Goal: Task Accomplishment & Management: Complete application form

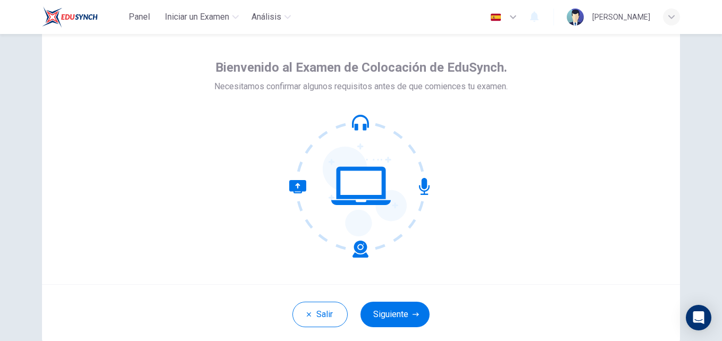
scroll to position [53, 0]
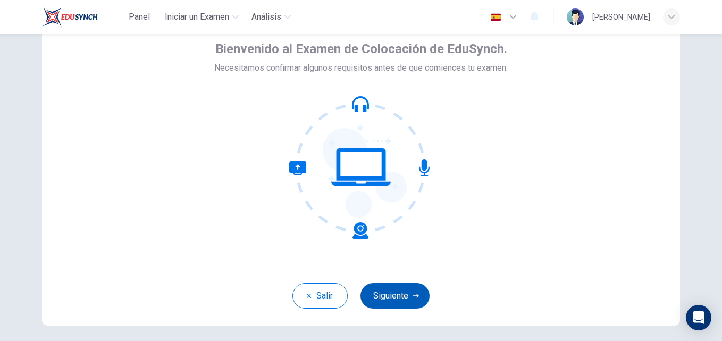
click at [407, 303] on button "Siguiente" at bounding box center [394, 296] width 69 height 26
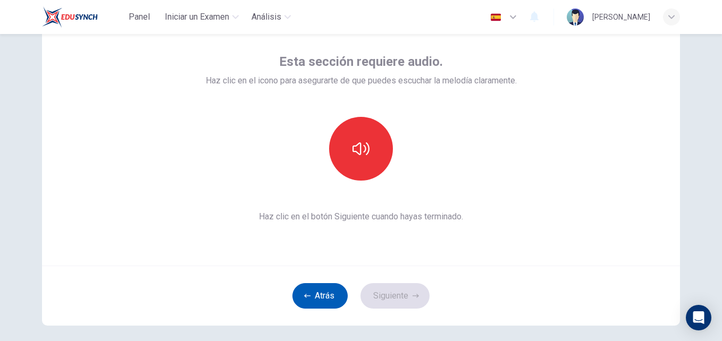
click at [323, 300] on button "Atrás" at bounding box center [319, 296] width 55 height 26
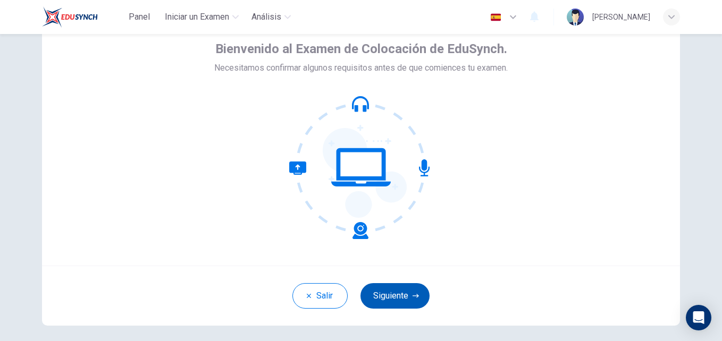
click at [394, 293] on button "Siguiente" at bounding box center [394, 296] width 69 height 26
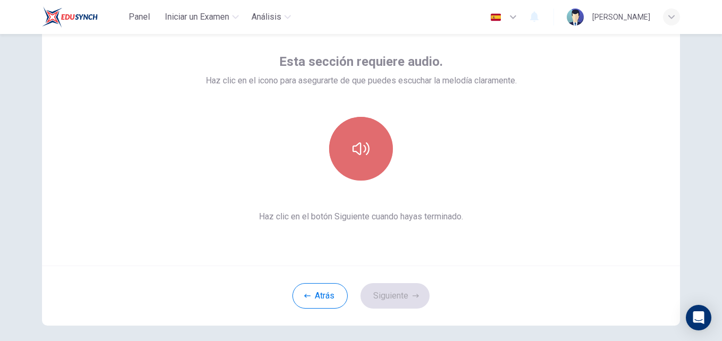
click at [354, 167] on button "button" at bounding box center [361, 149] width 64 height 64
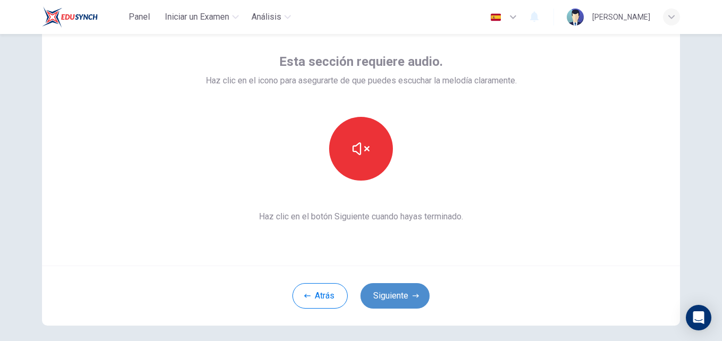
click at [398, 300] on button "Siguiente" at bounding box center [394, 296] width 69 height 26
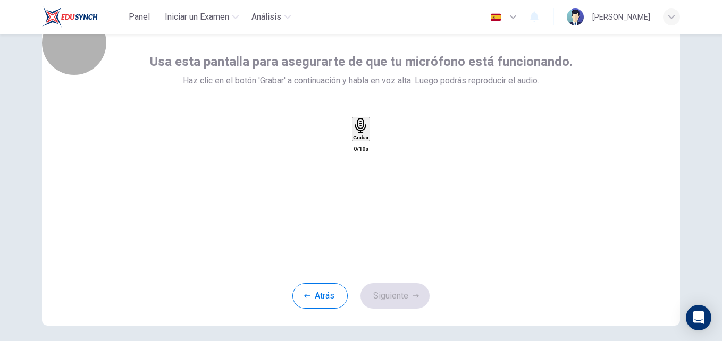
click at [368, 140] on div "Grabar" at bounding box center [360, 129] width 15 height 22
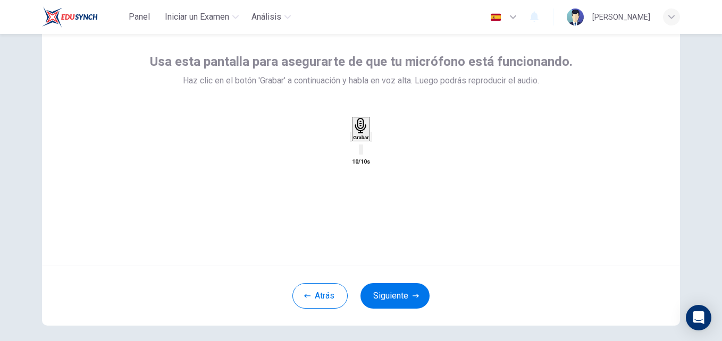
click at [381, 149] on icon "button" at bounding box center [378, 145] width 6 height 7
click at [371, 139] on icon "button" at bounding box center [371, 139] width 0 height 0
click at [396, 291] on button "Siguiente" at bounding box center [394, 296] width 69 height 26
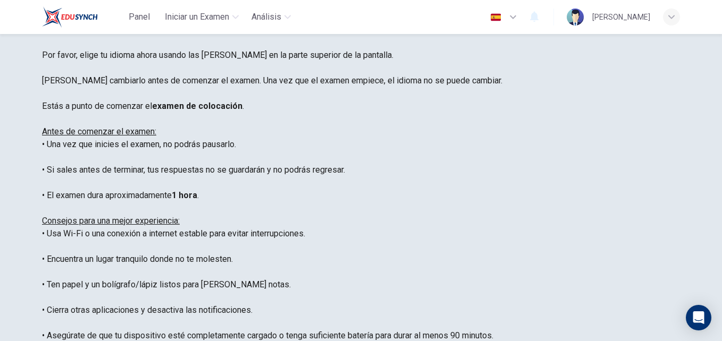
scroll to position [0, 0]
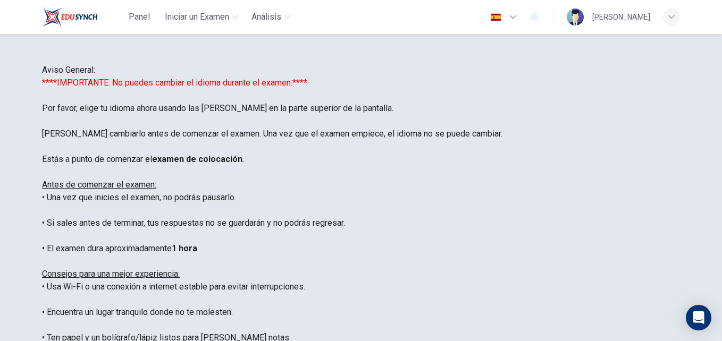
click at [517, 17] on icon "button" at bounding box center [513, 17] width 13 height 13
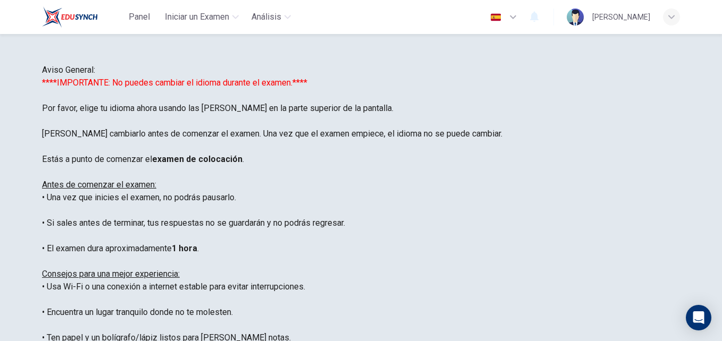
type input "en"
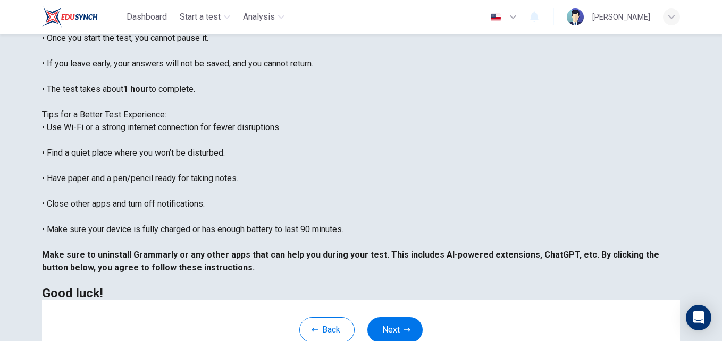
scroll to position [213, 0]
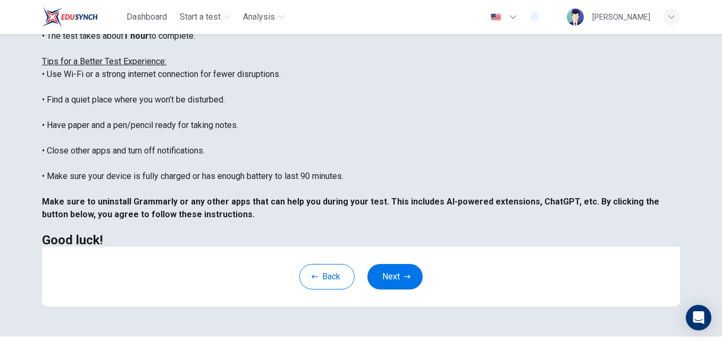
click at [390, 285] on button "Next" at bounding box center [394, 277] width 55 height 26
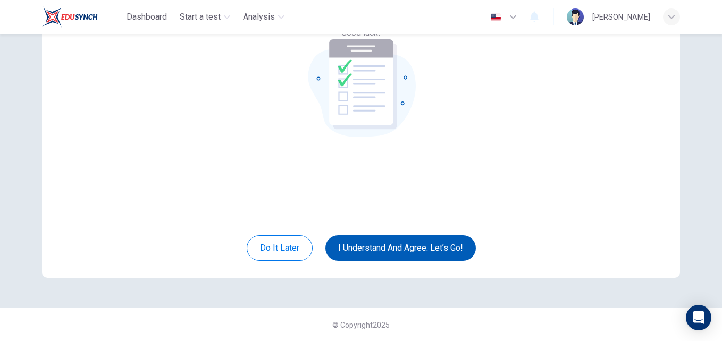
scroll to position [102, 0]
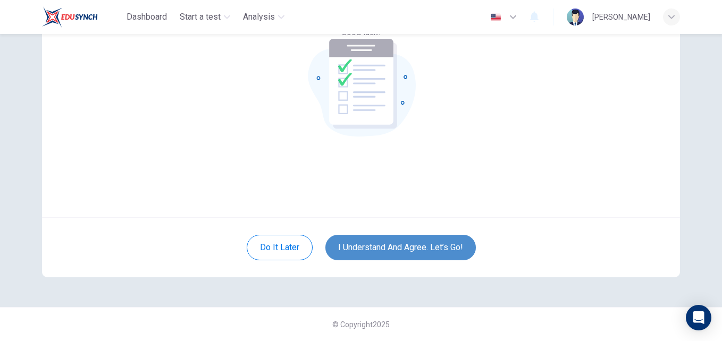
click at [436, 247] on button "I understand and agree. Let’s go!" at bounding box center [400, 248] width 150 height 26
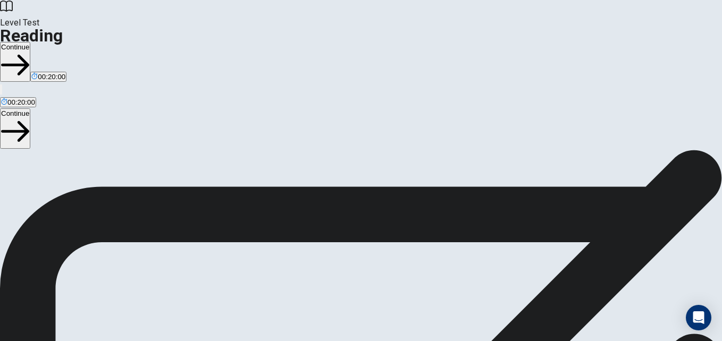
scroll to position [7, 0]
click at [30, 42] on button "Continue" at bounding box center [15, 62] width 30 height 40
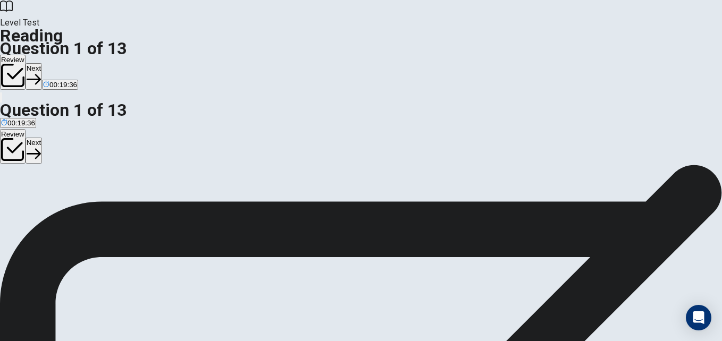
scroll to position [0, 0]
click at [478, 241] on span "Social media has become a big part of many people's daily lives. Platforms like…" at bounding box center [357, 252] width 714 height 23
click at [535, 263] on span "However, social media also has some downsides. One concern is that it can be ad…" at bounding box center [356, 274] width 712 height 23
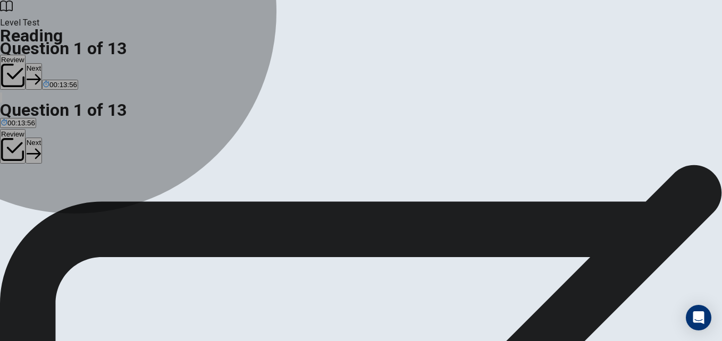
click at [136, 180] on span "It helps people stay in touch with friends and family" at bounding box center [180, 184] width 160 height 8
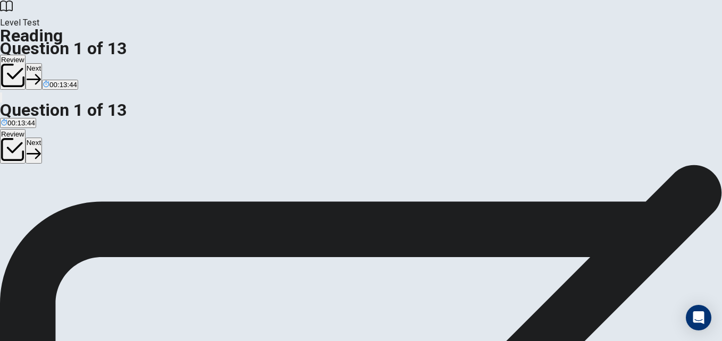
click at [42, 63] on button "Next" at bounding box center [34, 76] width 16 height 26
click at [76, 180] on div "C" at bounding box center [70, 176] width 38 height 8
click at [60, 63] on button "Next" at bounding box center [51, 76] width 16 height 26
click at [162, 180] on span "By sharing artwork or music they've created" at bounding box center [160, 184] width 137 height 8
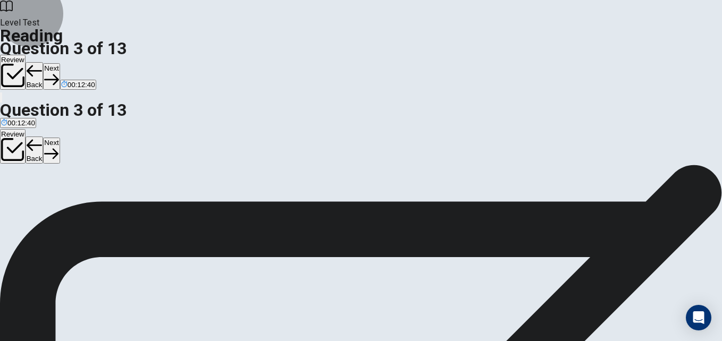
click at [60, 63] on button "Next" at bounding box center [51, 76] width 16 height 26
click at [134, 182] on span "informed about" at bounding box center [112, 184] width 47 height 8
click at [60, 63] on button "Next" at bounding box center [51, 76] width 16 height 26
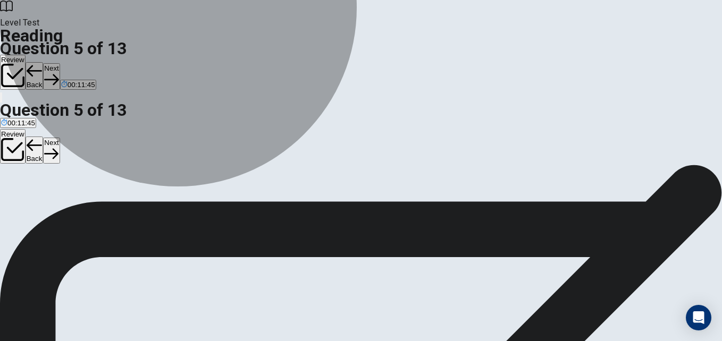
click at [205, 180] on span "It can create unrealistic expectations about life" at bounding box center [132, 184] width 145 height 8
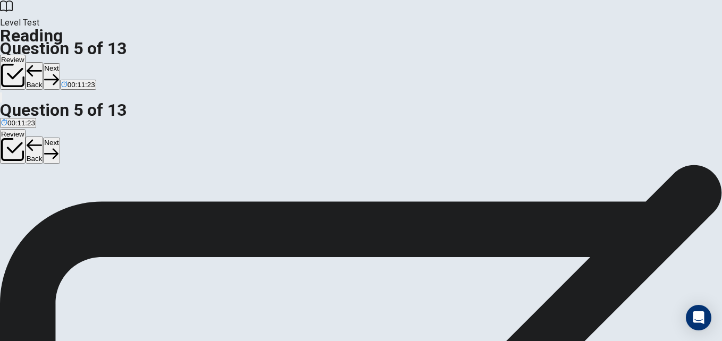
scroll to position [357, 0]
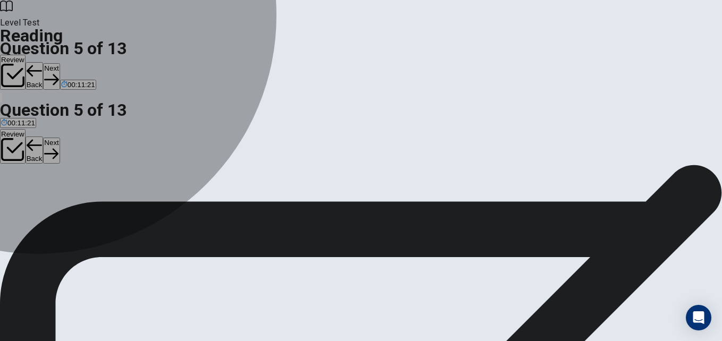
click at [300, 188] on span "It always causes physical health problems" at bounding box center [366, 184] width 132 height 8
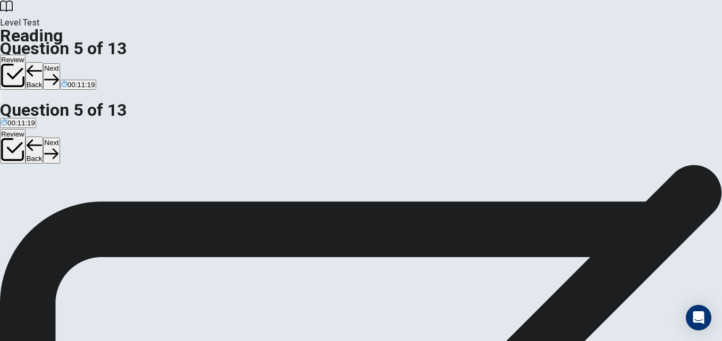
click at [60, 63] on button "Next" at bounding box center [51, 76] width 16 height 26
click at [170, 180] on span "By making them feel their lives aren't as exciting as others'" at bounding box center [207, 184] width 183 height 8
click at [60, 63] on button "Next" at bounding box center [51, 76] width 16 height 26
click at [148, 188] on span "change and develop" at bounding box center [180, 184] width 64 height 8
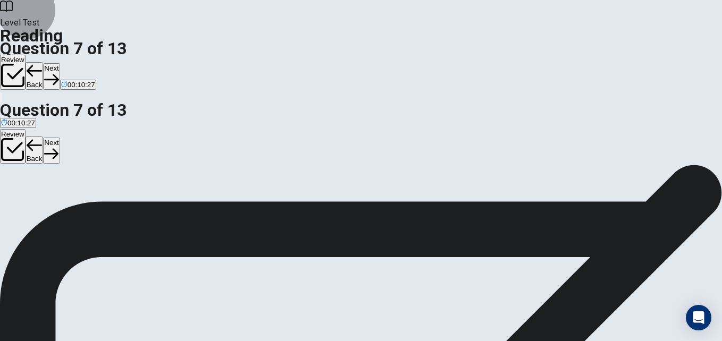
click at [60, 63] on button "Next" at bounding box center [51, 76] width 16 height 26
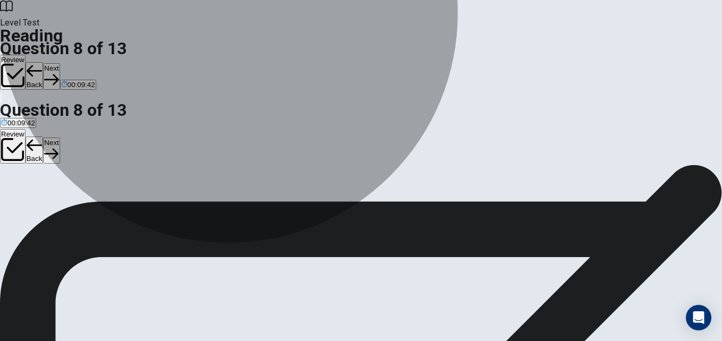
click at [342, 188] on span "Information shared on social media may reach a wider audience than expected." at bounding box center [466, 184] width 249 height 8
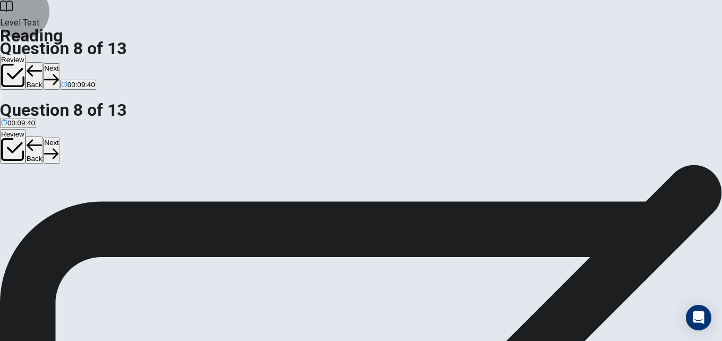
click at [60, 63] on button "Next" at bounding box center [51, 76] width 16 height 26
click at [371, 188] on span "Completely replacing all in-person interactions" at bounding box center [443, 184] width 145 height 8
click at [58, 72] on icon "button" at bounding box center [51, 79] width 14 height 14
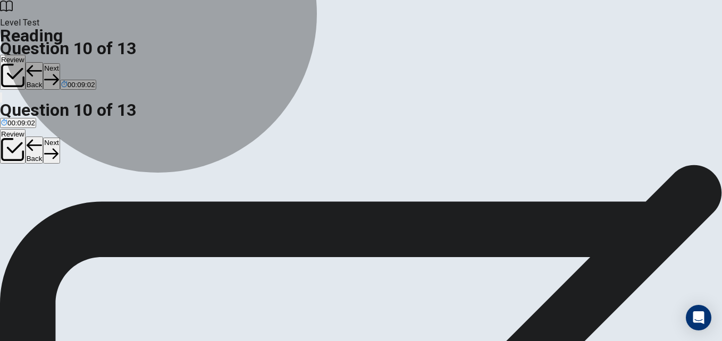
click at [264, 188] on span "By finding a balance and setting limits" at bounding box center [323, 184] width 119 height 8
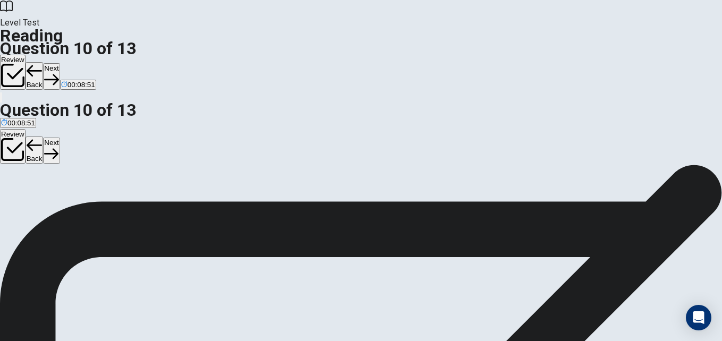
click at [58, 74] on icon "button" at bounding box center [51, 79] width 14 height 11
click at [586, 287] on input at bounding box center [629, 292] width 92 height 10
click at [602, 313] on input at bounding box center [608, 318] width 92 height 10
click at [60, 63] on button "Next" at bounding box center [51, 76] width 16 height 26
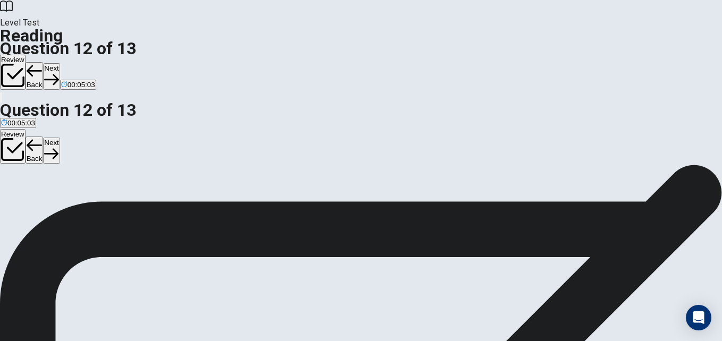
click at [285, 313] on input at bounding box center [240, 318] width 92 height 10
click at [60, 63] on button "Next" at bounding box center [51, 76] width 16 height 26
drag, startPoint x: 84, startPoint y: 132, endPoint x: 257, endPoint y: 124, distance: 173.5
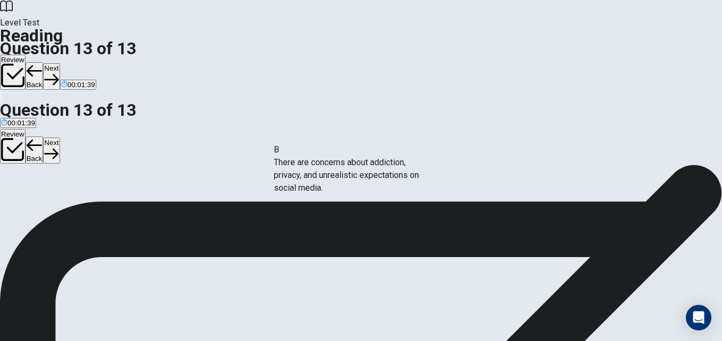
drag, startPoint x: 150, startPoint y: 141, endPoint x: 368, endPoint y: 187, distance: 223.4
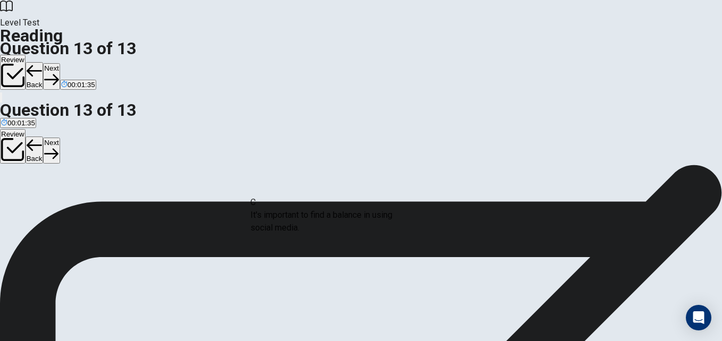
drag, startPoint x: 141, startPoint y: 128, endPoint x: 333, endPoint y: 229, distance: 216.6
click at [58, 74] on icon "button" at bounding box center [51, 79] width 14 height 11
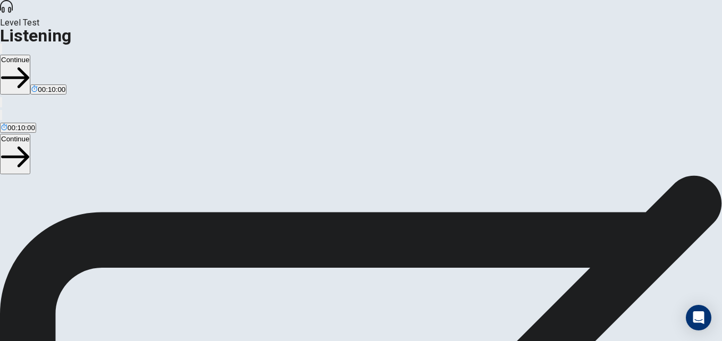
scroll to position [169, 0]
click at [30, 55] on button "Continue" at bounding box center [15, 75] width 30 height 40
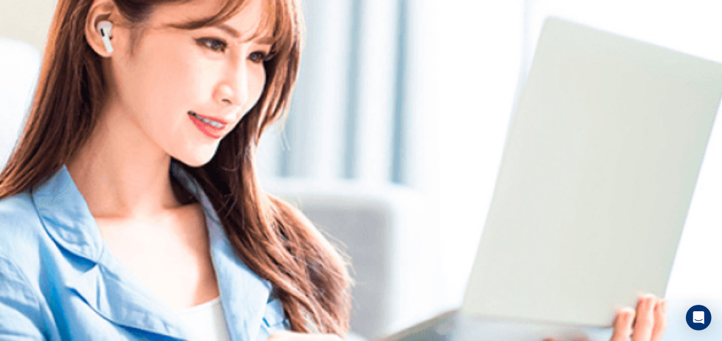
scroll to position [0, 0]
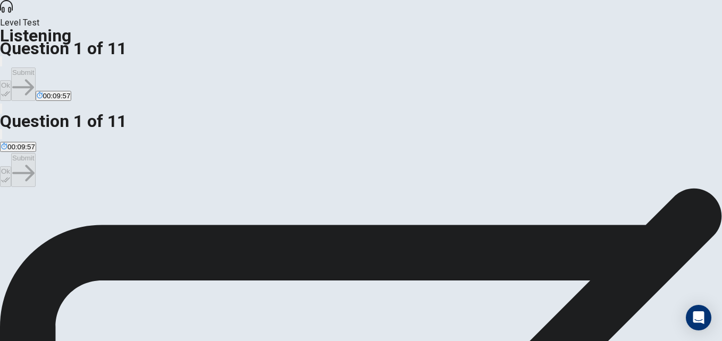
click at [154, 223] on span "A music festival." at bounding box center [128, 227] width 51 height 8
click at [11, 80] on button "Ok" at bounding box center [5, 90] width 11 height 21
click at [35, 68] on button "Submit" at bounding box center [23, 84] width 24 height 33
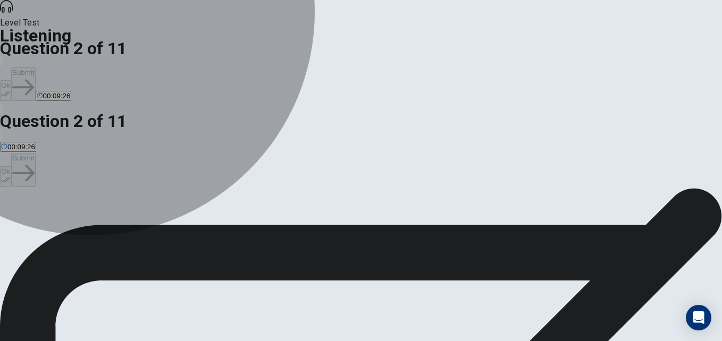
click at [187, 223] on span "The performance by The Sonic Waves." at bounding box center [126, 227] width 122 height 8
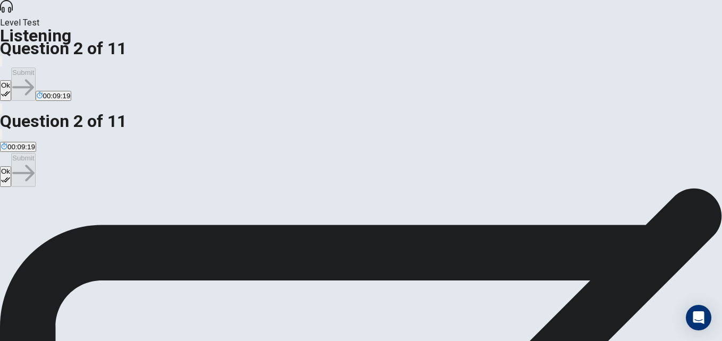
click at [11, 80] on button "Ok" at bounding box center [5, 90] width 11 height 21
click at [35, 68] on button "Submit" at bounding box center [23, 84] width 24 height 33
click at [225, 223] on span "They thought it was a cool moment." at bounding box center [169, 227] width 112 height 8
click at [11, 80] on button "Ok" at bounding box center [5, 90] width 11 height 21
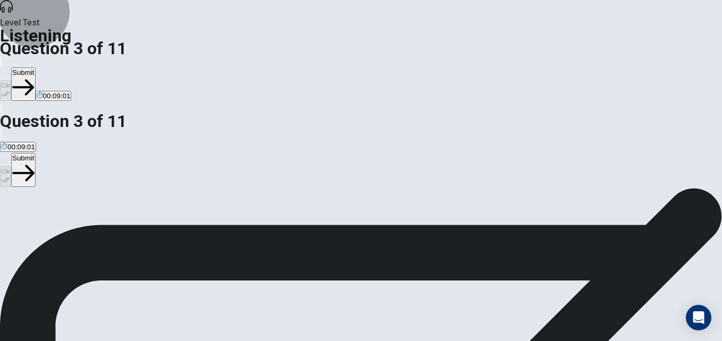
click at [35, 68] on button "Submit" at bounding box center [23, 84] width 24 height 33
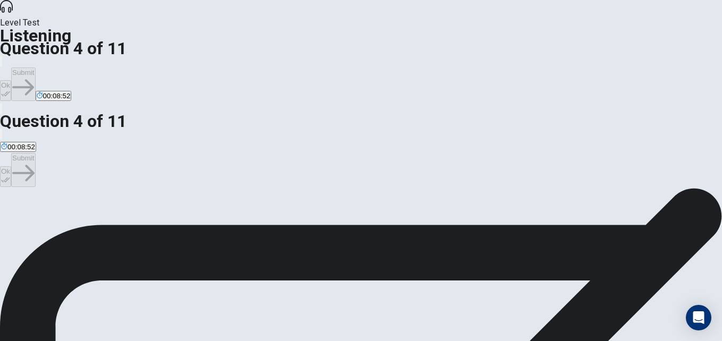
click at [219, 223] on span "There was something for everyone." at bounding box center [162, 227] width 111 height 8
click at [11, 80] on button "Ok" at bounding box center [5, 90] width 11 height 21
click at [35, 68] on button "Submit" at bounding box center [23, 84] width 24 height 33
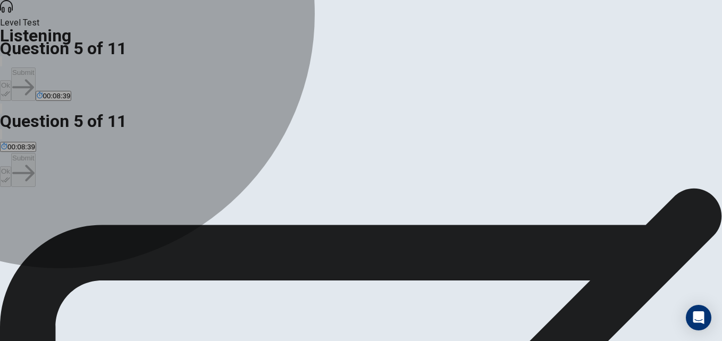
click at [134, 231] on span "[PERSON_NAME]." at bounding box center [104, 227] width 60 height 8
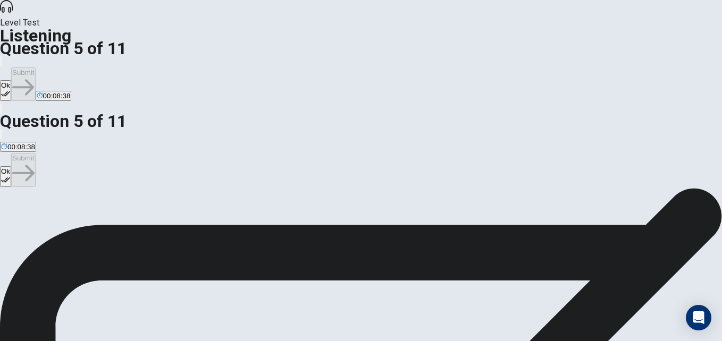
click at [11, 80] on button "Ok" at bounding box center [5, 90] width 11 height 21
click at [34, 77] on icon "button" at bounding box center [23, 88] width 22 height 22
click at [155, 223] on span "That the festival happens more than once a year." at bounding box center [78, 227] width 154 height 8
click at [11, 80] on button "Ok" at bounding box center [5, 90] width 11 height 21
click at [35, 68] on button "Submit" at bounding box center [23, 84] width 24 height 33
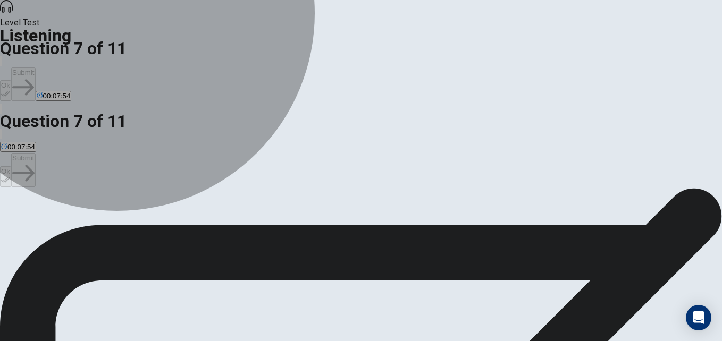
click at [104, 223] on span "Listen to different kinds of music." at bounding box center [52, 227] width 103 height 8
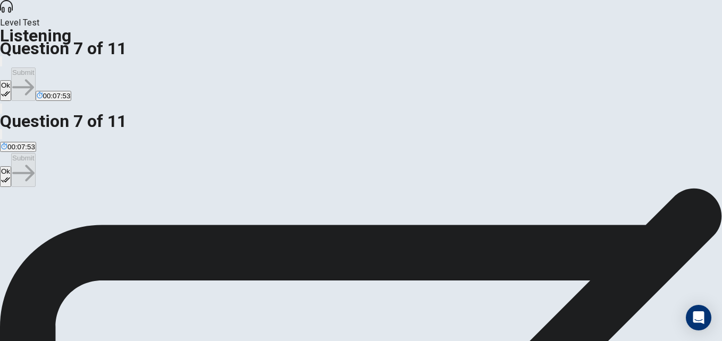
click at [11, 80] on button "Ok" at bounding box center [5, 90] width 11 height 21
click at [35, 68] on button "Submit" at bounding box center [23, 84] width 24 height 33
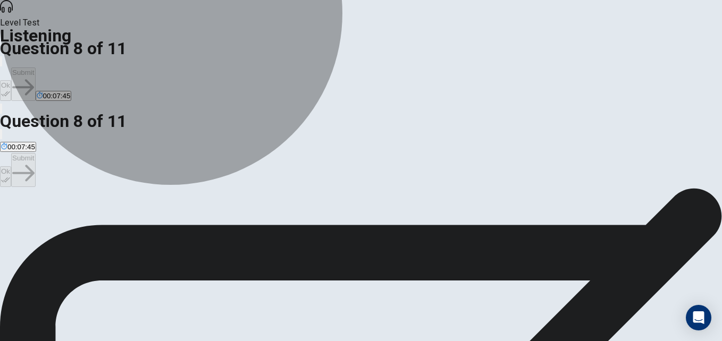
click at [278, 223] on span "They had an amazing time and want to go again." at bounding box center [201, 227] width 153 height 8
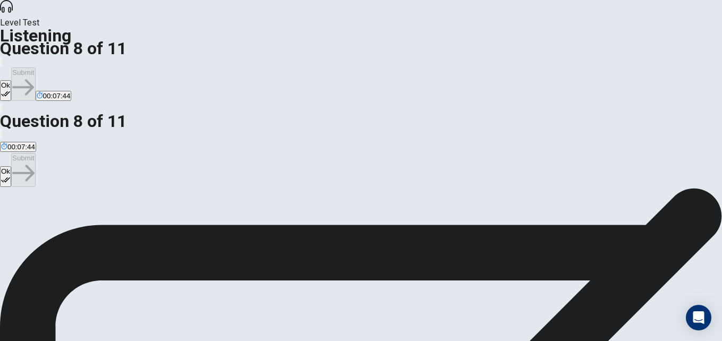
click at [11, 80] on button "Ok" at bounding box center [5, 90] width 11 height 21
click at [35, 68] on button "Submit" at bounding box center [23, 84] width 24 height 33
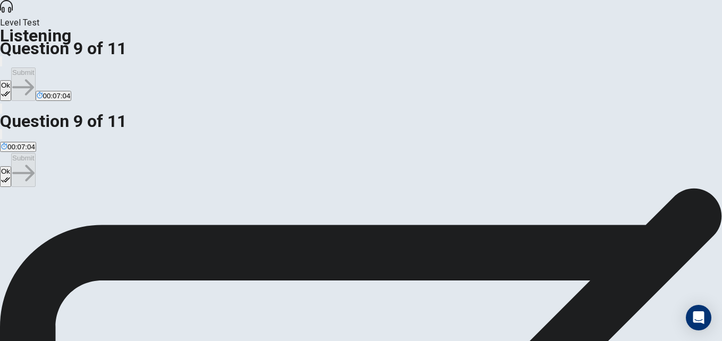
click at [11, 80] on button "Ok" at bounding box center [5, 90] width 11 height 21
click at [35, 68] on button "Submit" at bounding box center [23, 84] width 24 height 33
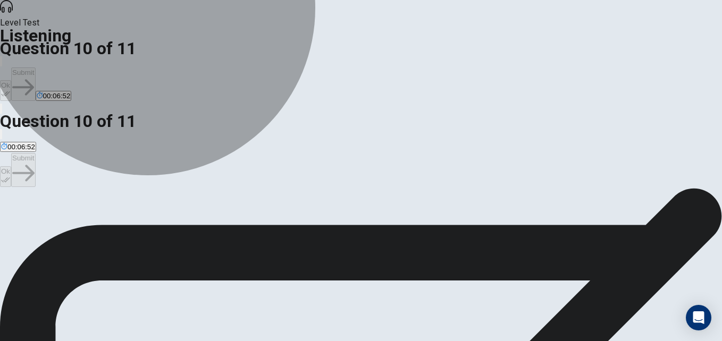
click at [146, 223] on span "The food trucks served surprisingly good food." at bounding box center [73, 227] width 145 height 8
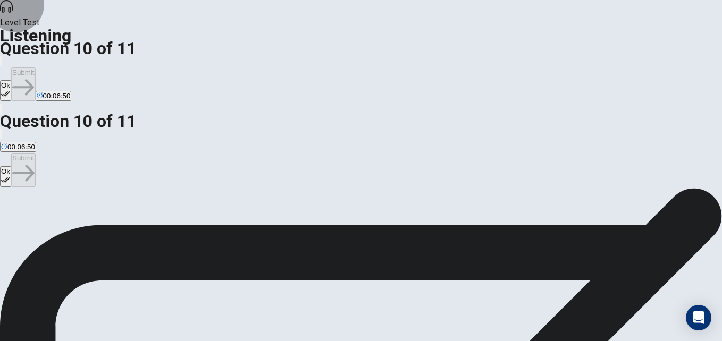
click at [11, 80] on button "Ok" at bounding box center [5, 90] width 11 height 21
click at [35, 68] on button "Submit" at bounding box center [23, 84] width 24 height 33
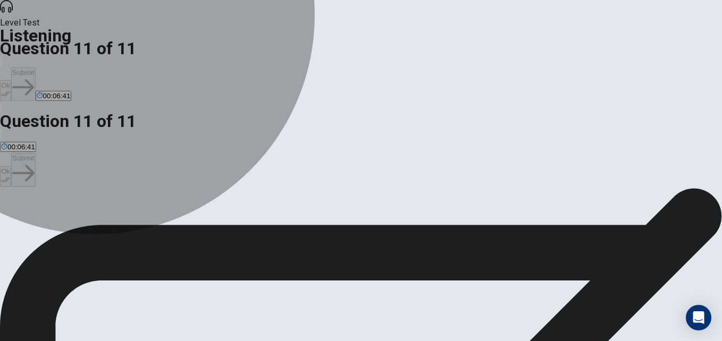
click at [297, 231] on span "Save money for tickets." at bounding box center [308, 227] width 74 height 8
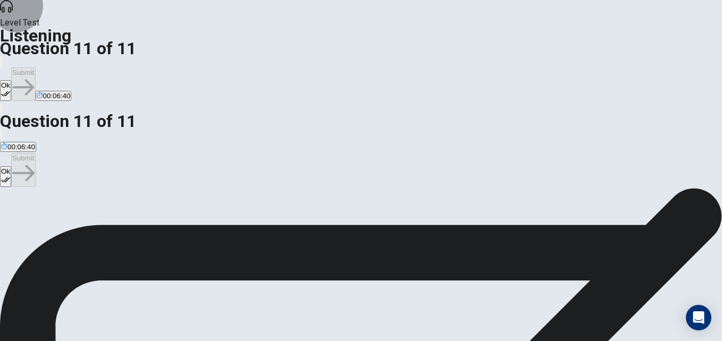
click at [11, 80] on button "Ok" at bounding box center [5, 90] width 11 height 21
click at [35, 68] on button "Submit" at bounding box center [23, 84] width 24 height 33
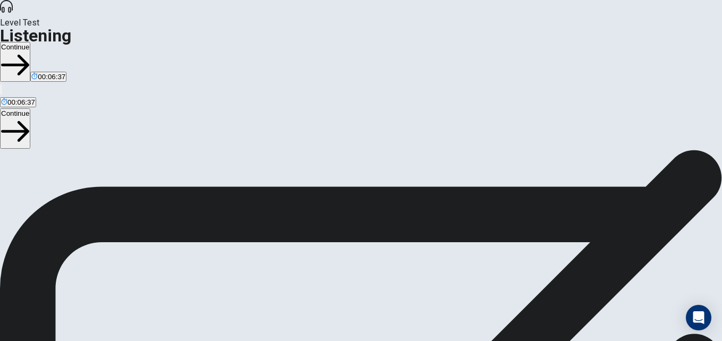
scroll to position [53, 0]
click at [30, 42] on button "Continue" at bounding box center [15, 62] width 30 height 40
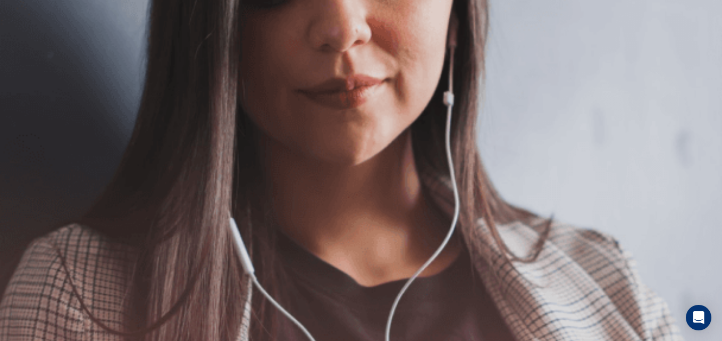
scroll to position [106, 0]
click at [30, 55] on button "Continue" at bounding box center [15, 75] width 30 height 40
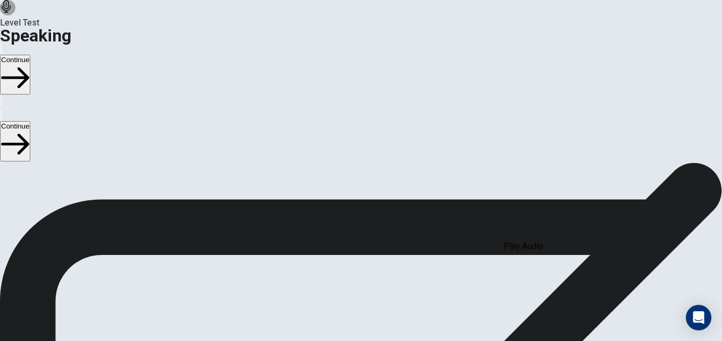
click at [349, 270] on button "Play Audio" at bounding box center [348, 275] width 2 height 10
click at [349, 270] on button "Pause Audio" at bounding box center [348, 275] width 2 height 10
click at [359, 277] on icon "Play Audio" at bounding box center [354, 283] width 10 height 13
click at [377, 232] on div at bounding box center [361, 250] width 32 height 36
click at [346, 277] on icon "Record Again" at bounding box center [346, 277] width 0 height 0
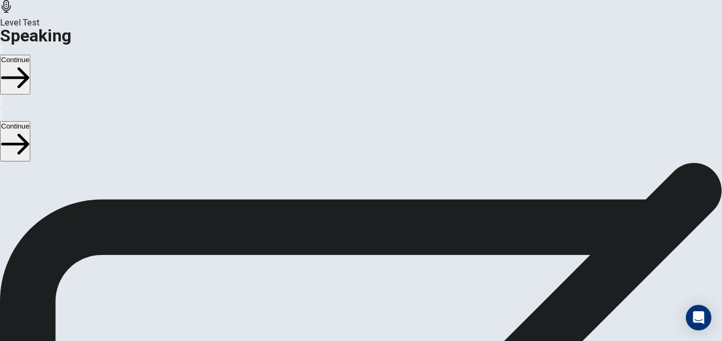
click at [359, 277] on icon "Play Audio" at bounding box center [354, 283] width 10 height 13
click at [360, 277] on icon "Pause Audio" at bounding box center [354, 283] width 11 height 13
click at [30, 55] on button "Continue" at bounding box center [15, 75] width 30 height 40
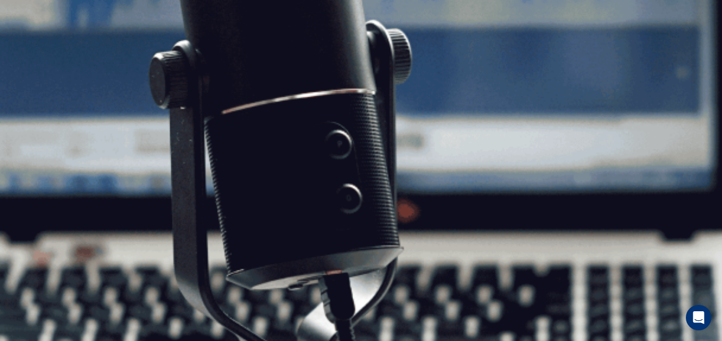
click at [30, 55] on button "Continue" at bounding box center [15, 75] width 30 height 40
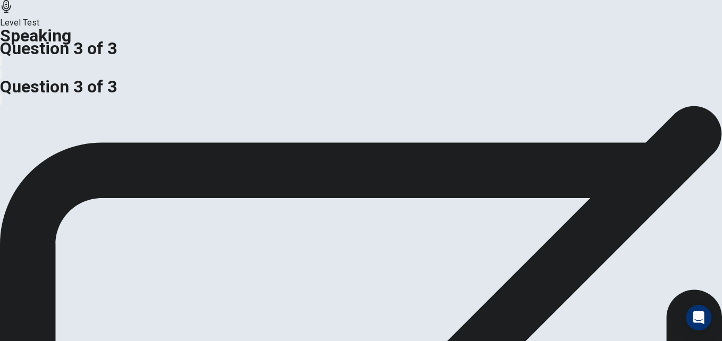
scroll to position [46, 0]
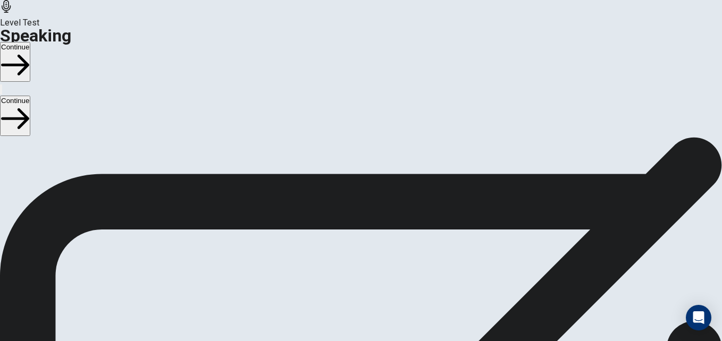
click at [30, 42] on button "Continue" at bounding box center [15, 62] width 30 height 40
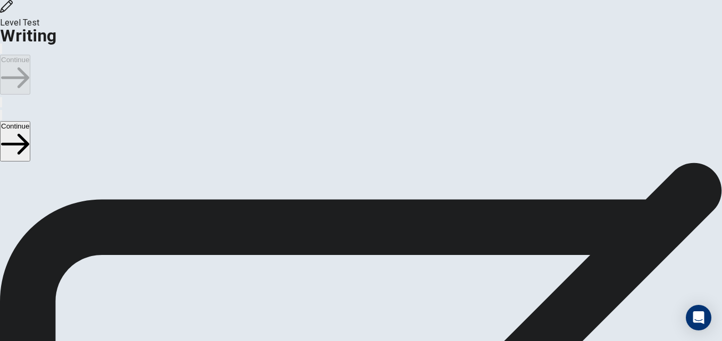
scroll to position [12, 0]
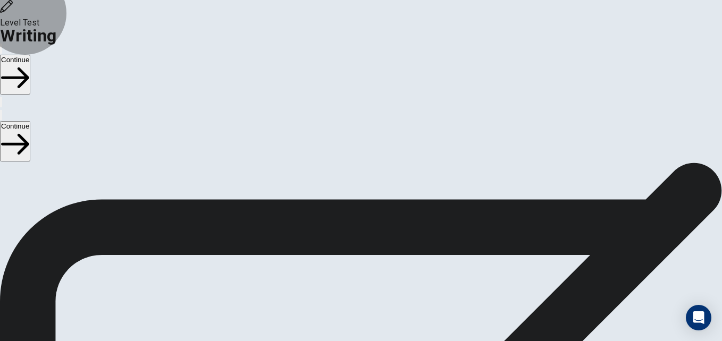
click at [30, 55] on button "Continue" at bounding box center [15, 75] width 30 height 40
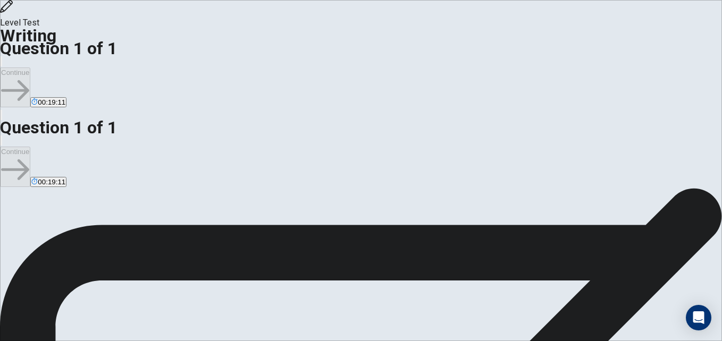
scroll to position [0, 0]
type textarea "i"
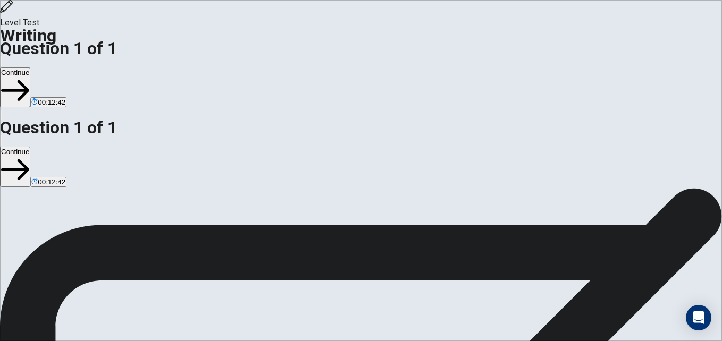
scroll to position [53, 0]
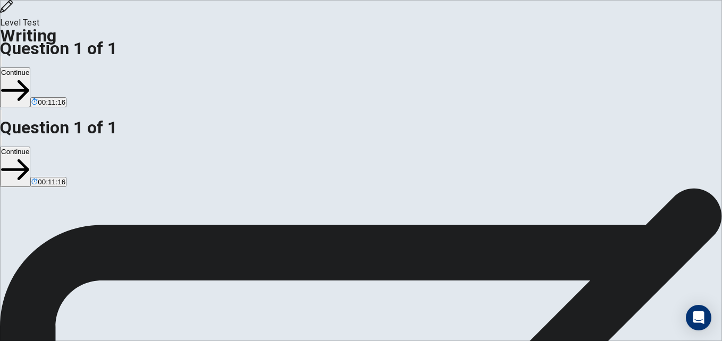
type textarea "In my opinion, schools should not completly adopt a no homework policy, but the…"
click at [30, 68] on button "Continue" at bounding box center [15, 88] width 30 height 40
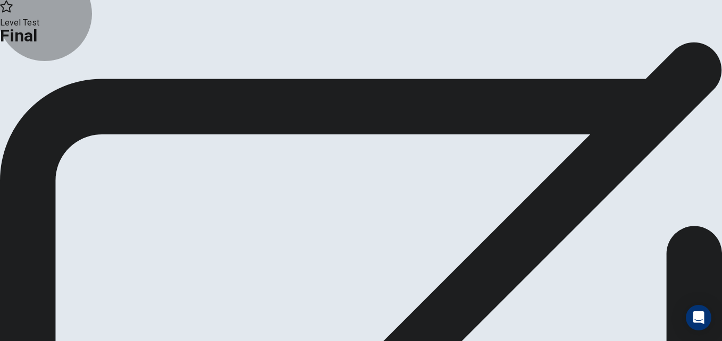
click at [41, 95] on button "Analysis" at bounding box center [20, 87] width 41 height 14
